Goal: Find specific page/section: Find specific page/section

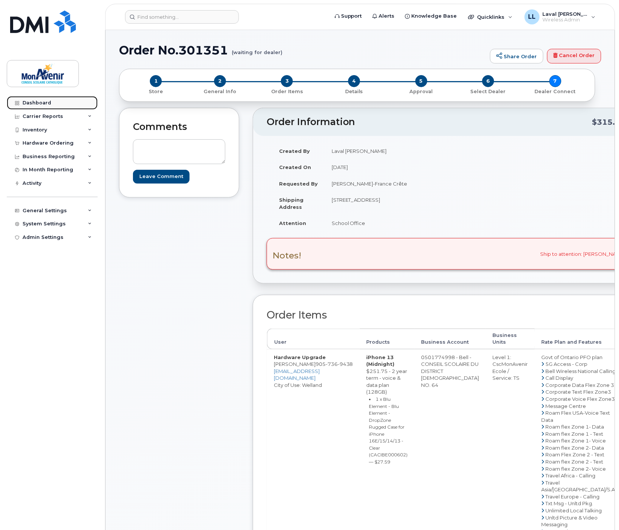
click at [36, 104] on div "Dashboard" at bounding box center [37, 103] width 29 height 6
click at [43, 143] on div "Hardware Ordering" at bounding box center [48, 143] width 51 height 6
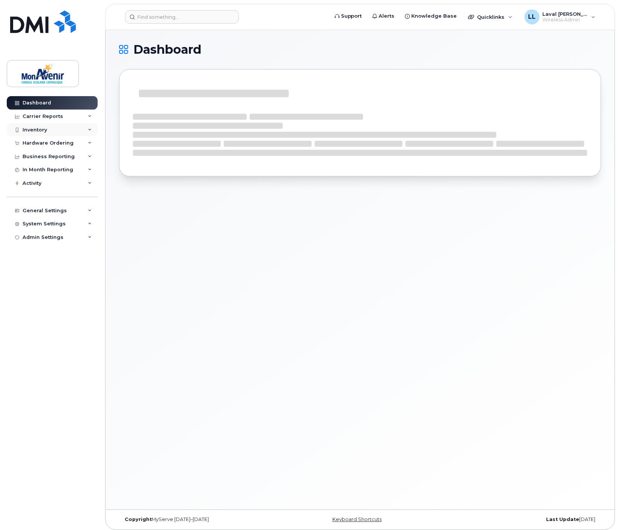
click at [45, 129] on div "Inventory" at bounding box center [35, 130] width 24 height 6
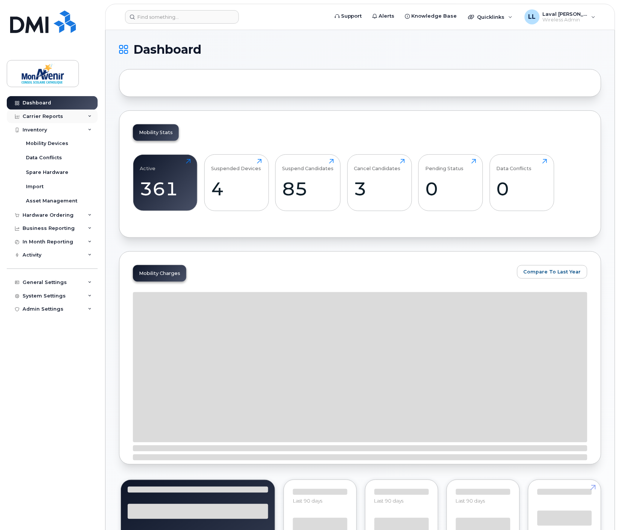
click at [53, 120] on div "Carrier Reports" at bounding box center [52, 117] width 91 height 14
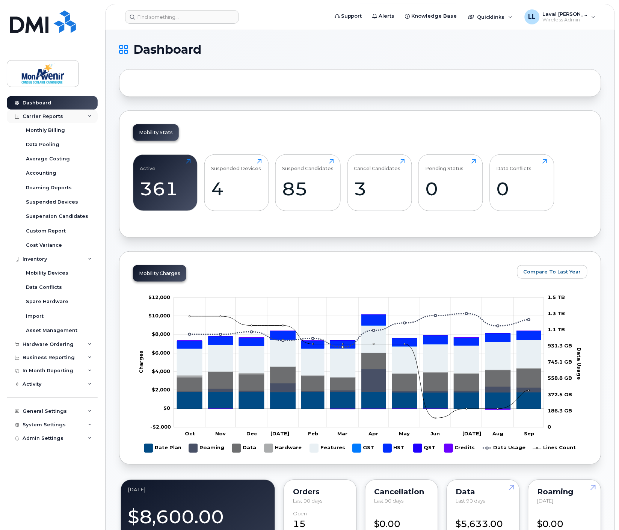
click at [61, 113] on div "Carrier Reports" at bounding box center [52, 117] width 91 height 14
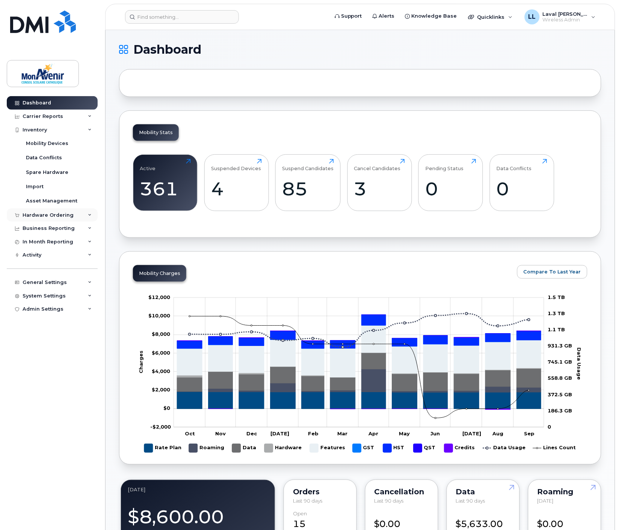
click at [51, 215] on div "Hardware Ordering" at bounding box center [48, 215] width 51 height 6
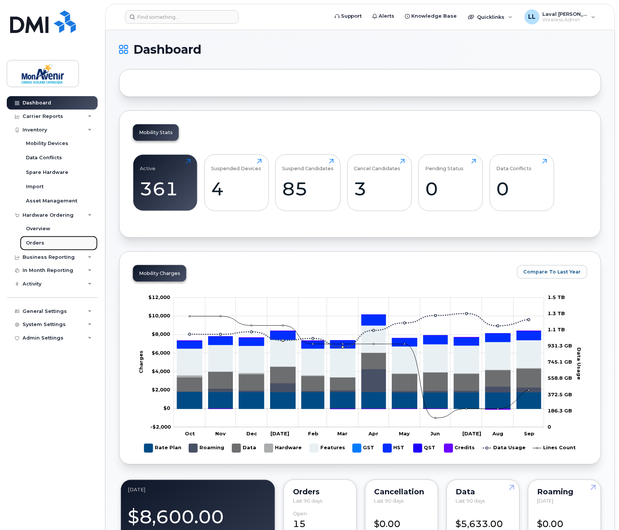
click at [35, 244] on div "Orders" at bounding box center [35, 242] width 18 height 7
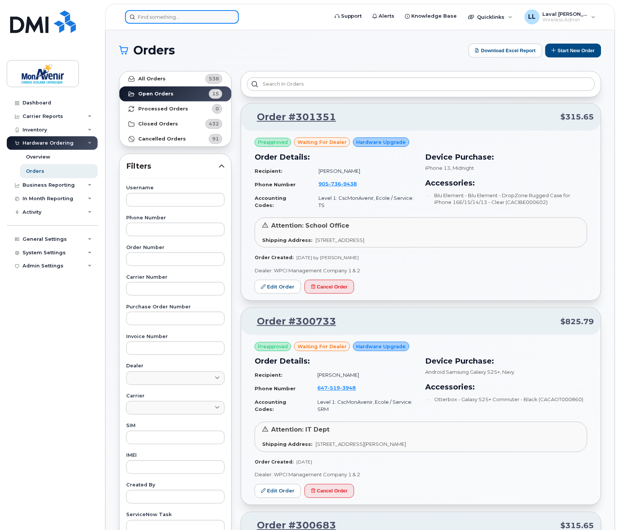
click at [163, 14] on input at bounding box center [182, 17] width 114 height 14
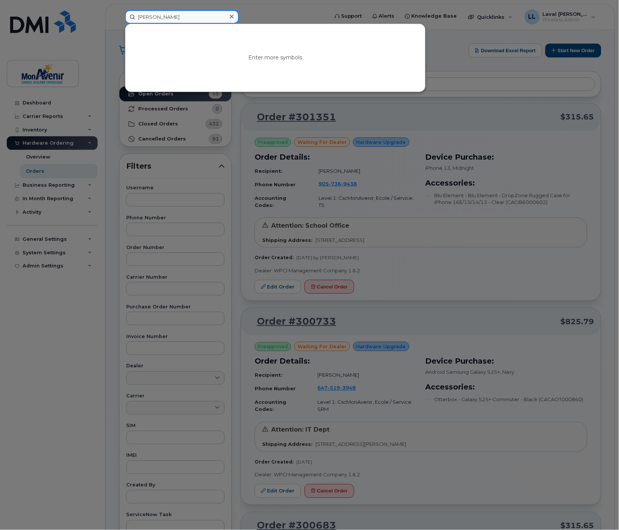
type input "liam"
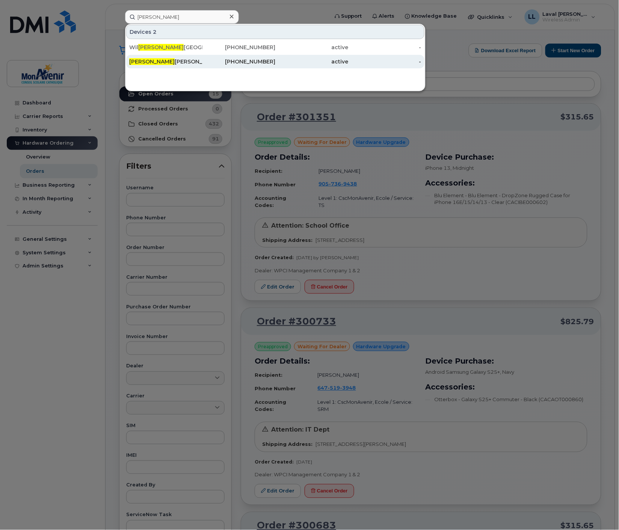
click at [148, 58] on div "Liam Blais" at bounding box center [165, 62] width 73 height 8
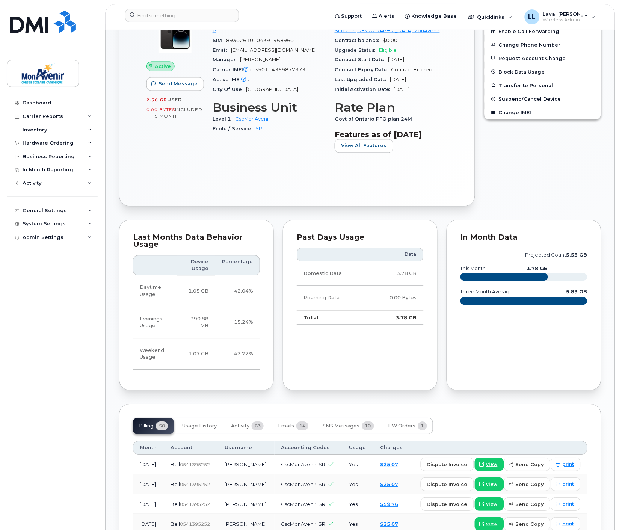
scroll to position [417, 0]
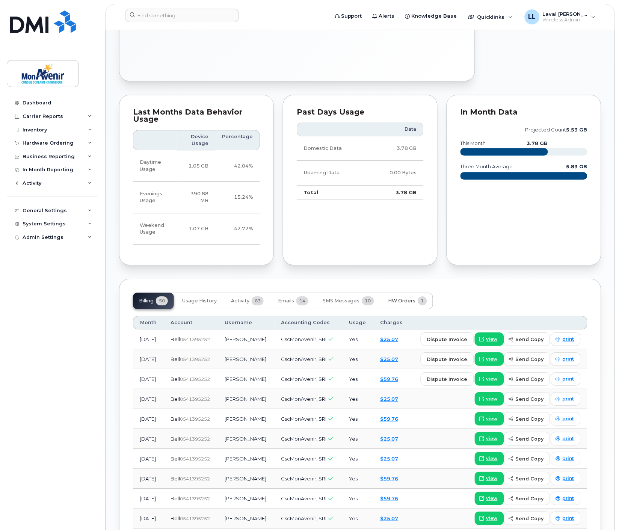
click at [411, 296] on button "HW Orders 1" at bounding box center [407, 300] width 51 height 17
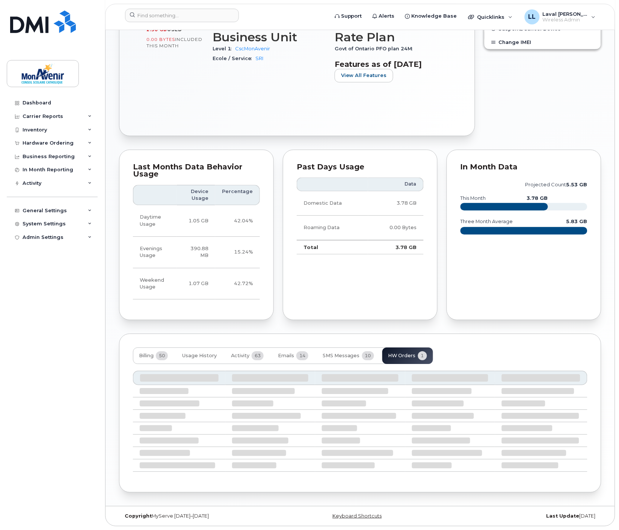
scroll to position [320, 0]
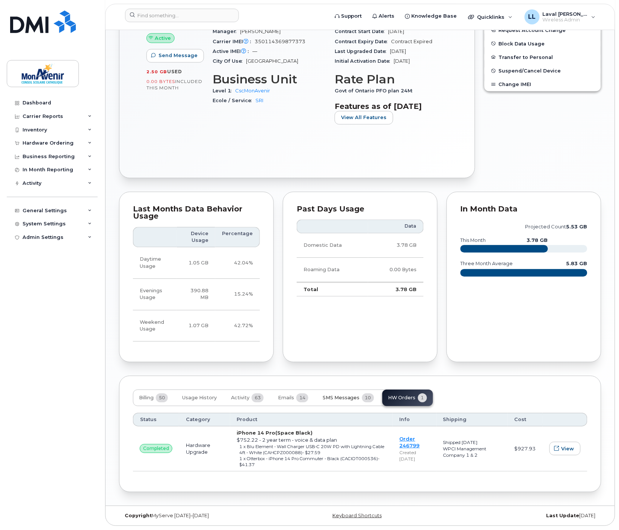
click at [353, 399] on span "SMS Messages" at bounding box center [340, 398] width 37 height 6
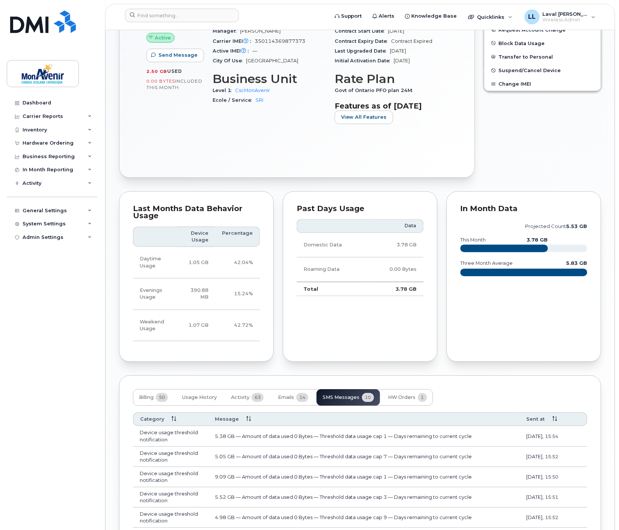
scroll to position [403, 0]
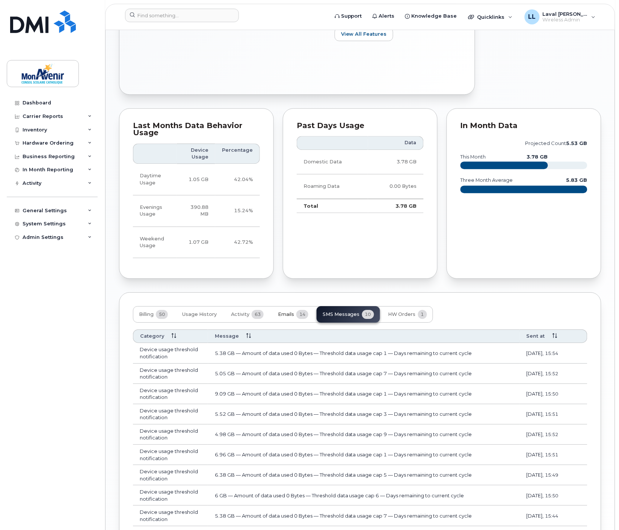
click at [286, 317] on span "Emails" at bounding box center [286, 314] width 16 height 6
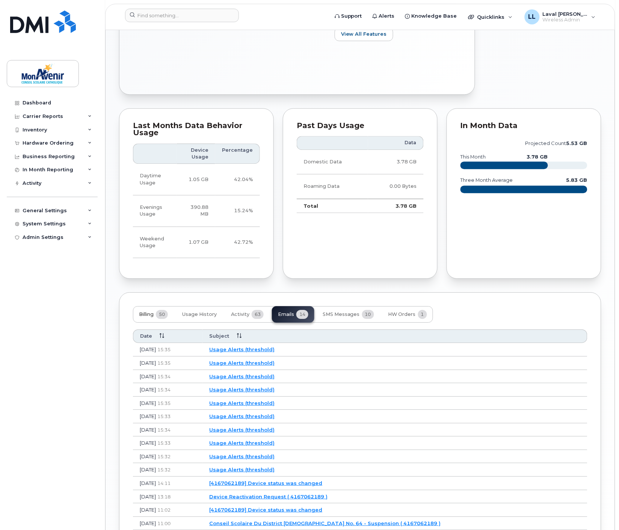
click at [151, 316] on span "Billing" at bounding box center [146, 314] width 15 height 6
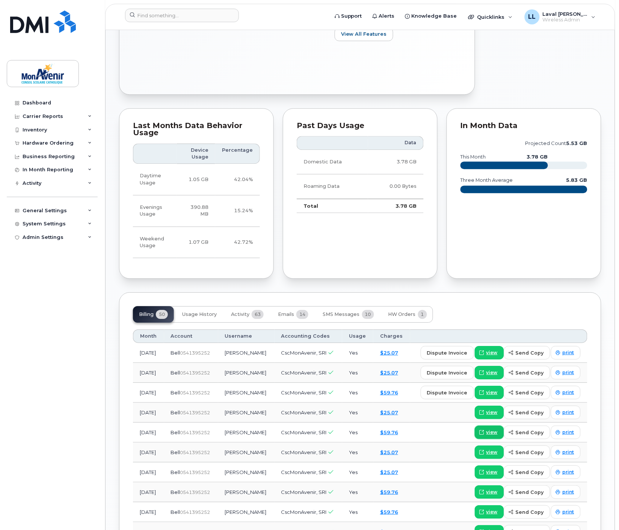
click at [490, 432] on span "view" at bounding box center [491, 432] width 11 height 7
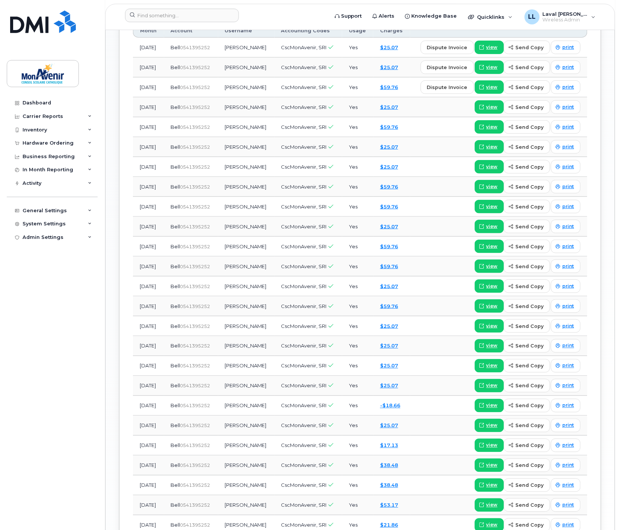
scroll to position [667, 0]
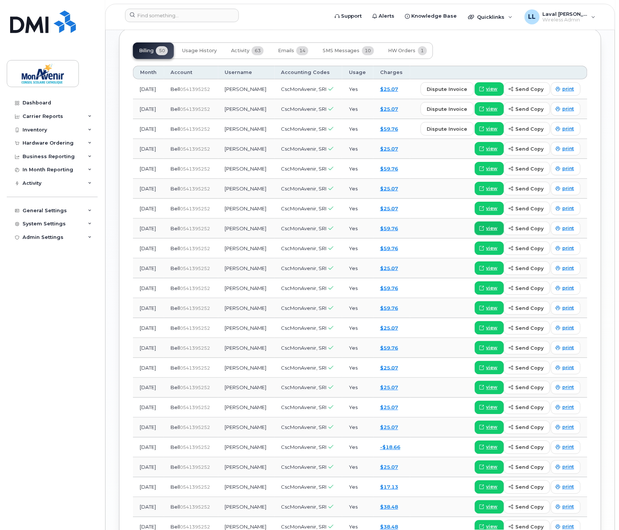
click at [491, 227] on span "view" at bounding box center [491, 228] width 11 height 7
click at [388, 128] on link "$59.76" at bounding box center [389, 129] width 18 height 6
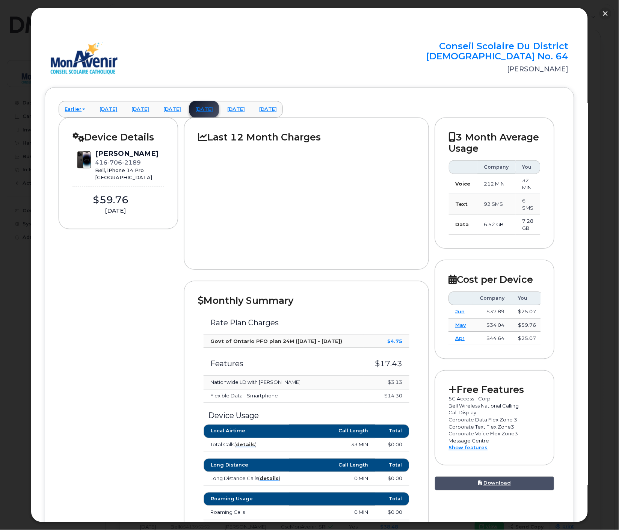
scroll to position [625, 0]
click at [607, 12] on button "button" at bounding box center [605, 14] width 12 height 12
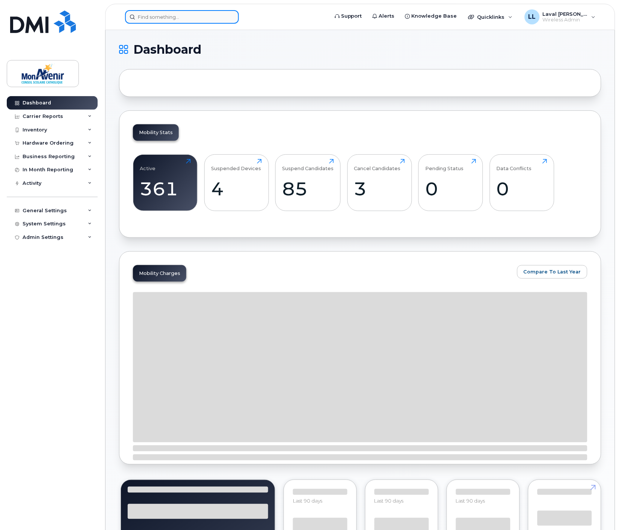
click at [147, 17] on input at bounding box center [182, 17] width 114 height 14
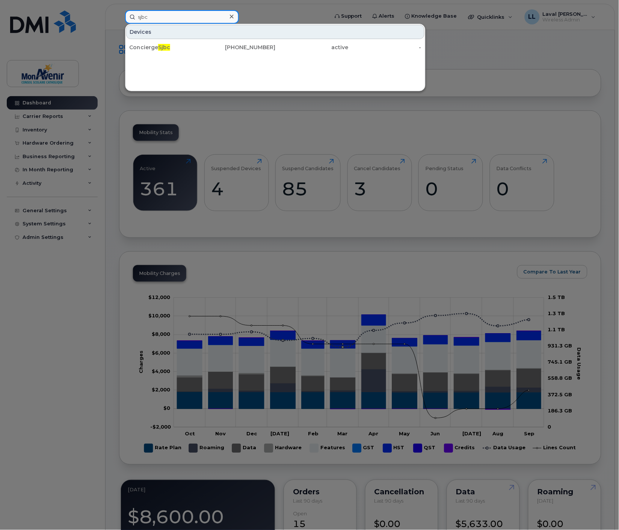
type input "sjbc"
click at [231, 16] on icon at bounding box center [232, 17] width 4 height 6
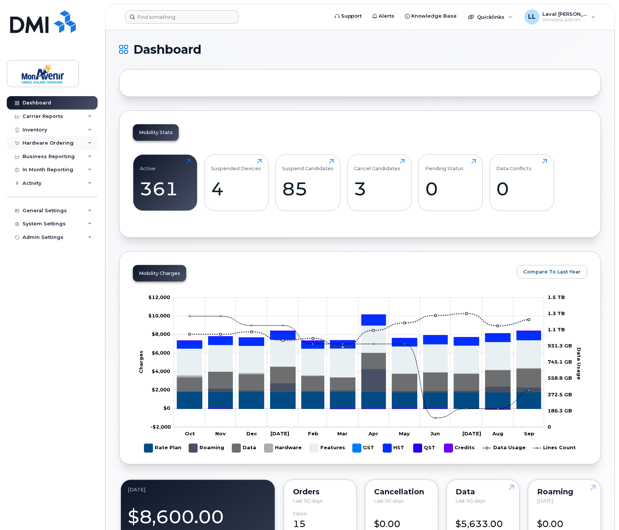
click at [47, 141] on div "Hardware Ordering" at bounding box center [48, 143] width 51 height 6
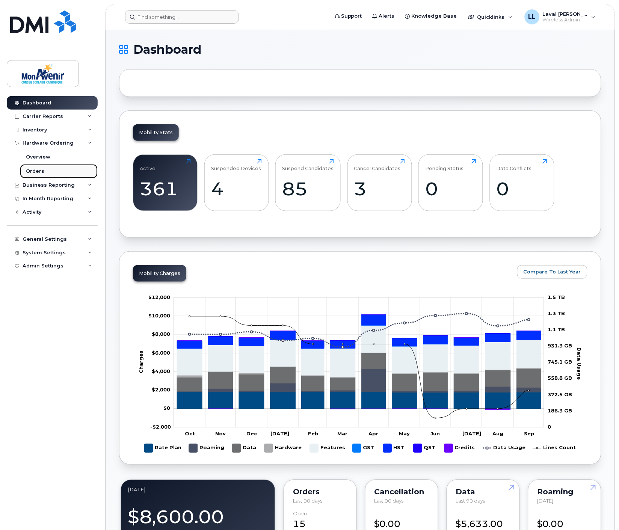
click at [39, 171] on div "Orders" at bounding box center [35, 171] width 18 height 7
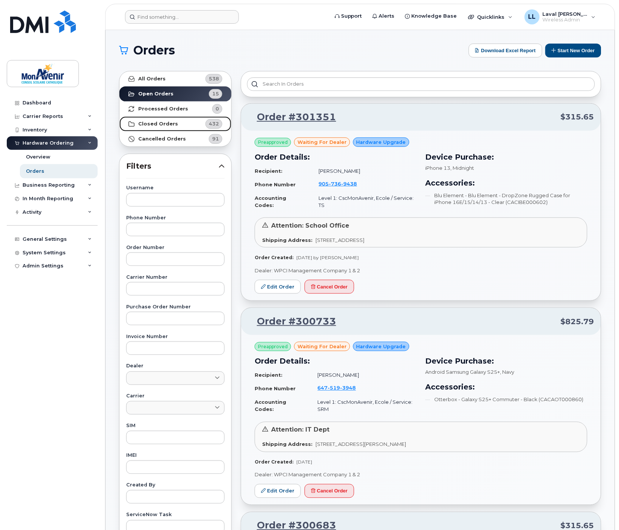
click at [157, 120] on link "Closed Orders 432" at bounding box center [175, 123] width 112 height 15
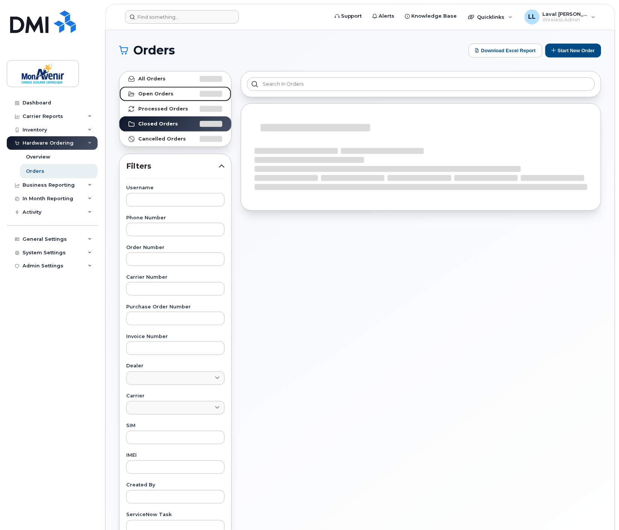
click at [155, 95] on strong "Open Orders" at bounding box center [155, 94] width 35 height 6
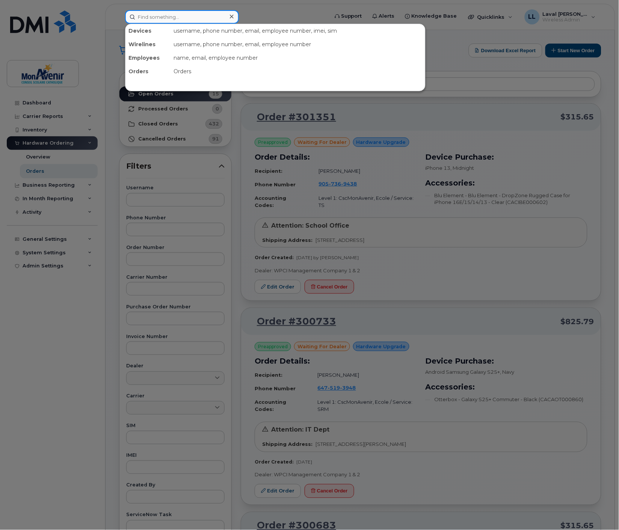
click at [181, 15] on input at bounding box center [182, 17] width 114 height 14
type input "brahim"
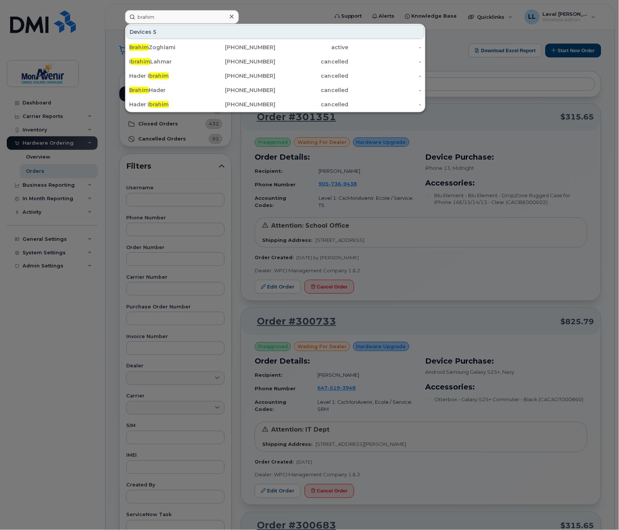
click at [230, 17] on icon at bounding box center [232, 17] width 4 height 6
